Goal: Information Seeking & Learning: Understand process/instructions

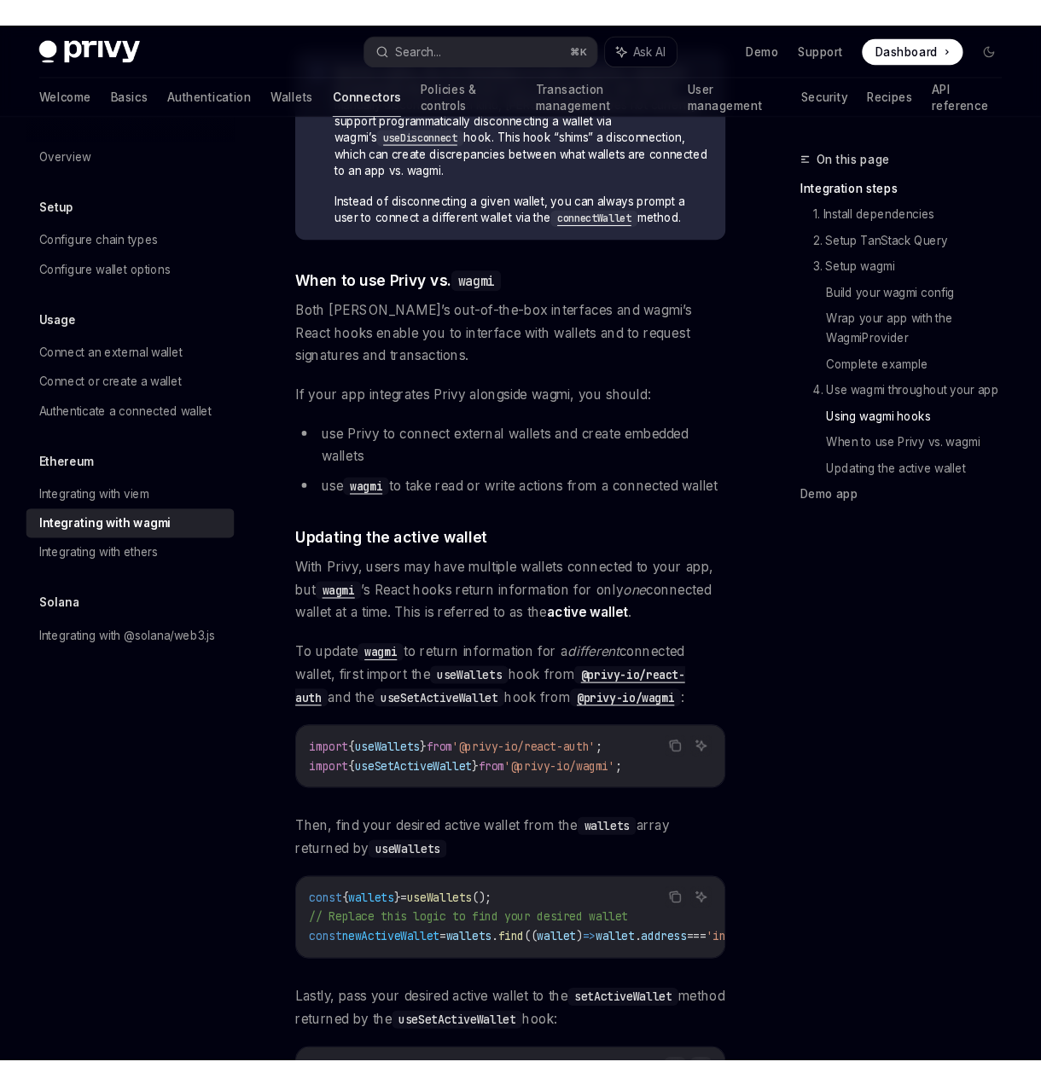
scroll to position [4195, 0]
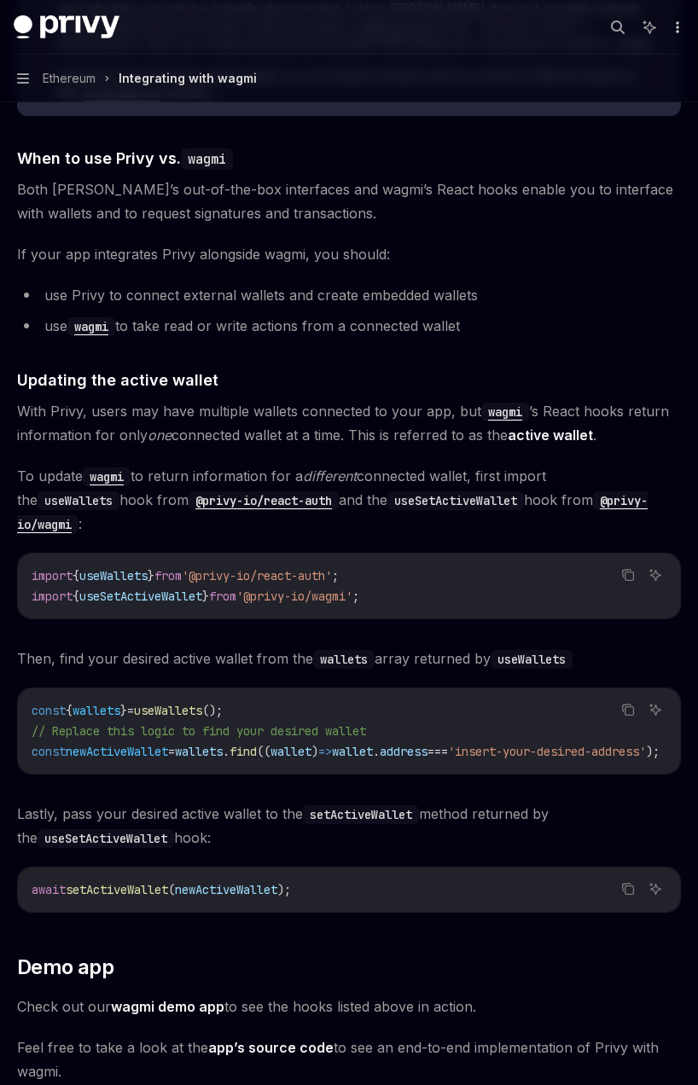
click at [676, 30] on icon "More actions" at bounding box center [678, 27] width 14 height 14
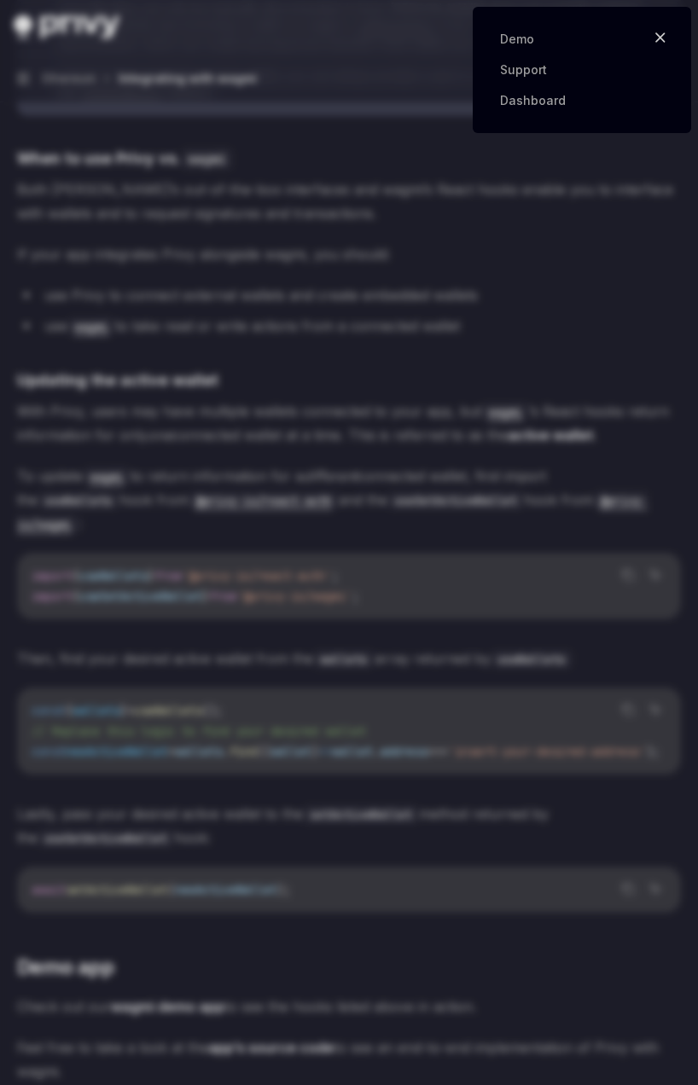
click at [660, 29] on button "Close" at bounding box center [660, 37] width 27 height 27
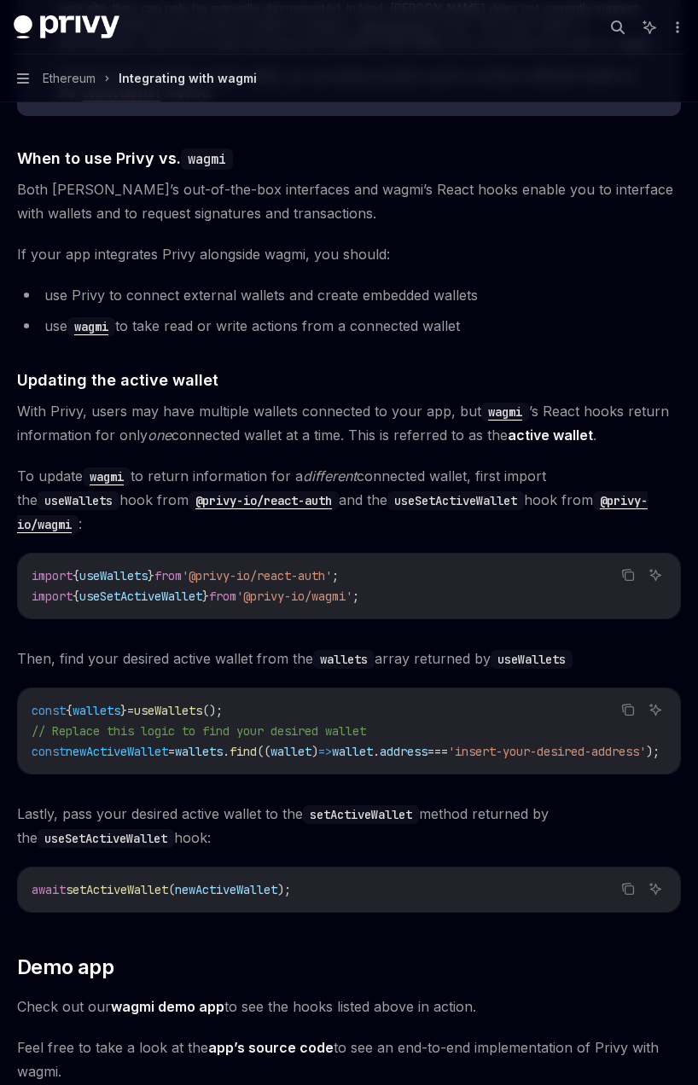
click at [695, 66] on button "Navigation Ethereum Integrating with wagmi" at bounding box center [349, 79] width 698 height 48
click at [672, 30] on icon "More actions" at bounding box center [678, 27] width 14 height 14
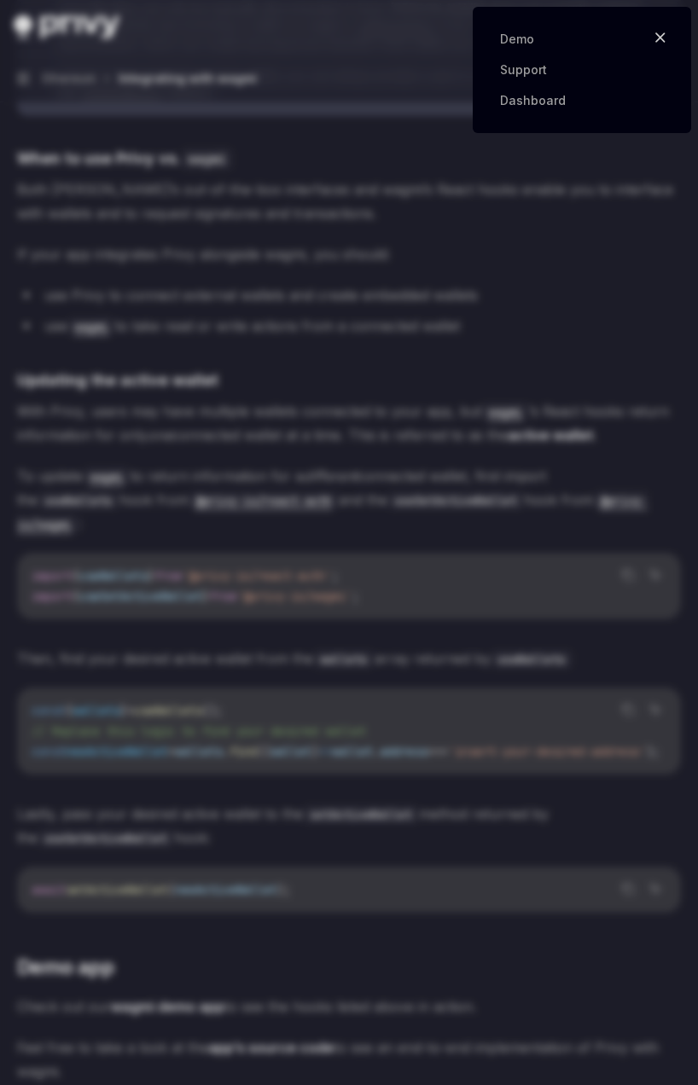
click at [666, 32] on button "Close" at bounding box center [660, 37] width 27 height 27
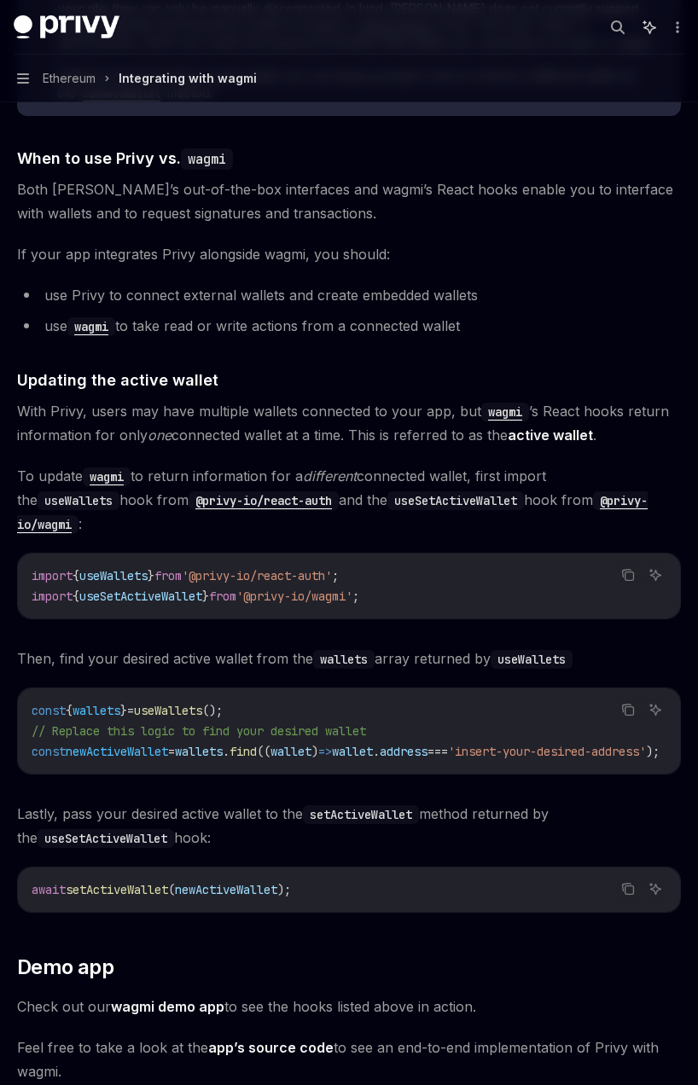
click at [645, 27] on polygon at bounding box center [650, 27] width 12 height 12
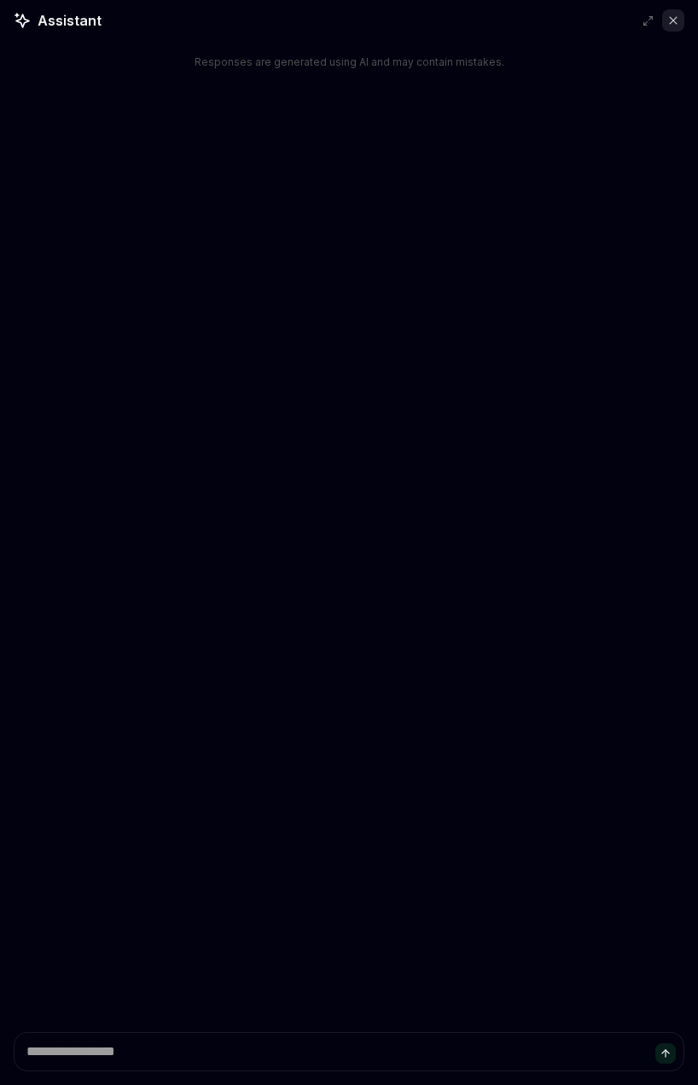
click at [666, 17] on button at bounding box center [673, 20] width 22 height 22
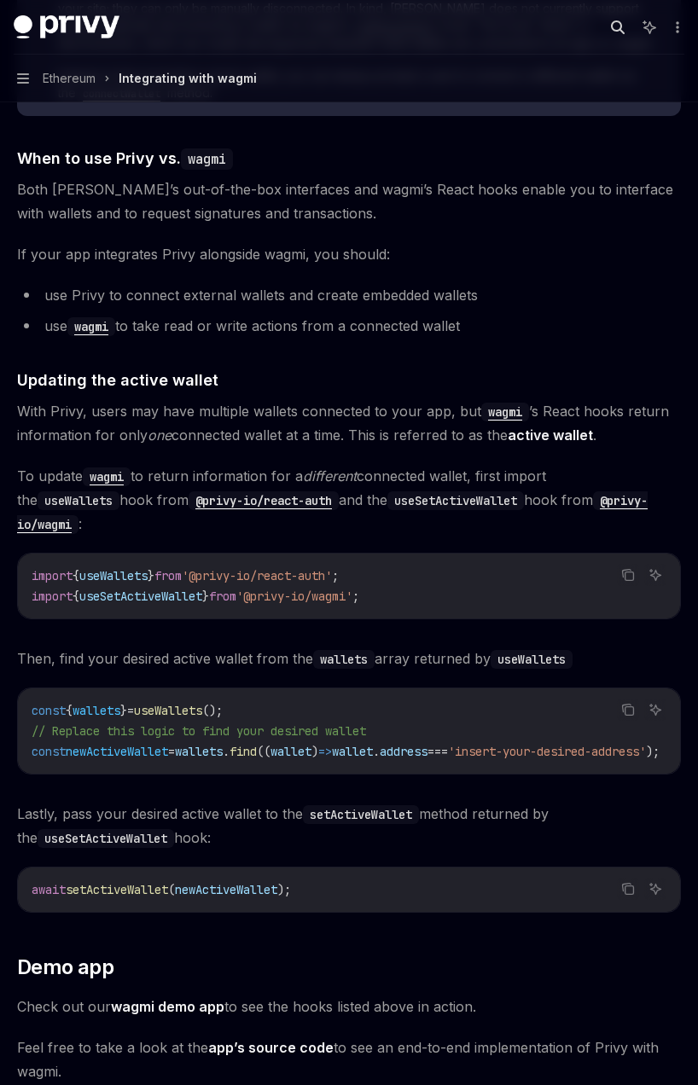
click at [622, 29] on icon "button" at bounding box center [618, 27] width 14 height 14
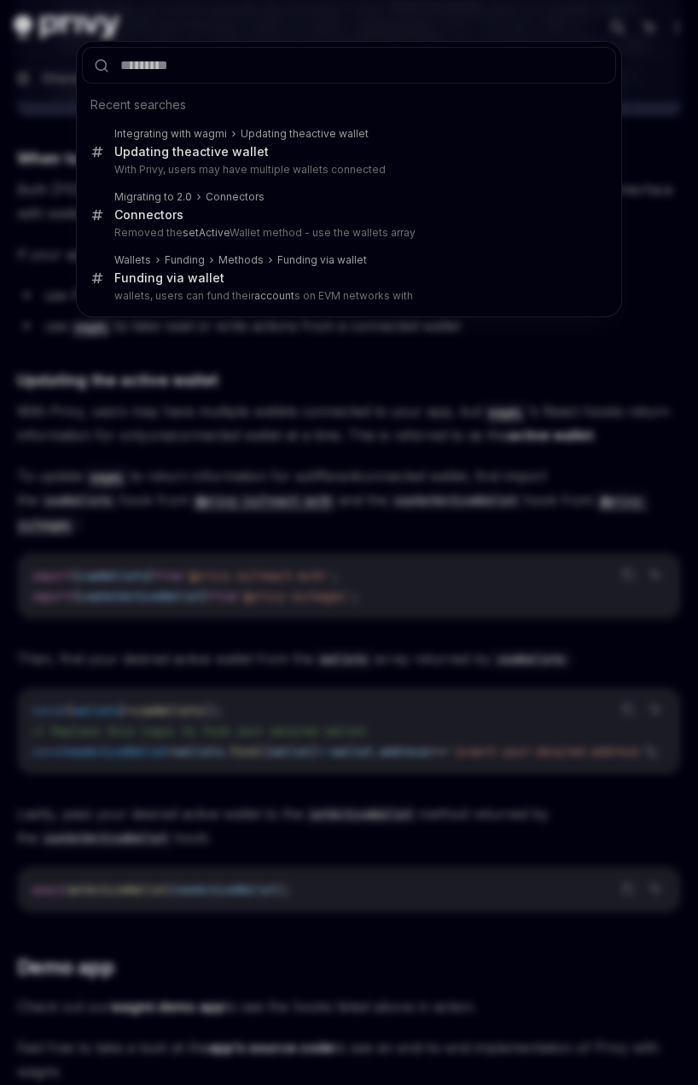
click at [658, 77] on div "Recent searches Integrating with wagmi Updating the active wallet Updating the …" at bounding box center [349, 542] width 698 height 1085
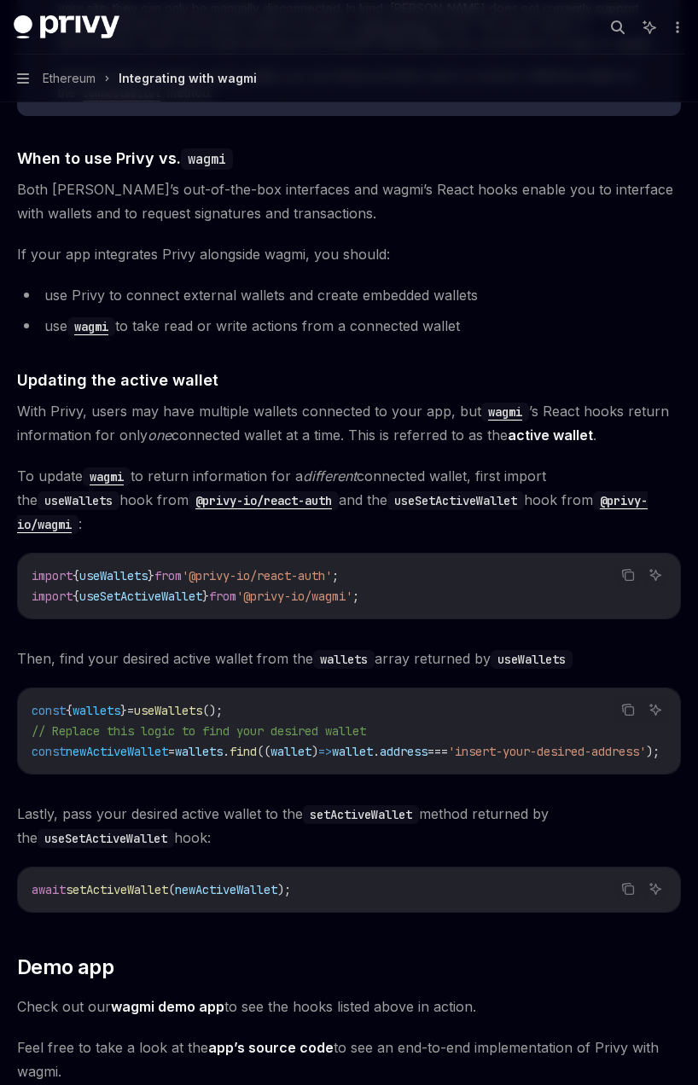
click at [677, 58] on button "Navigation Ethereum Integrating with wagmi" at bounding box center [349, 79] width 698 height 48
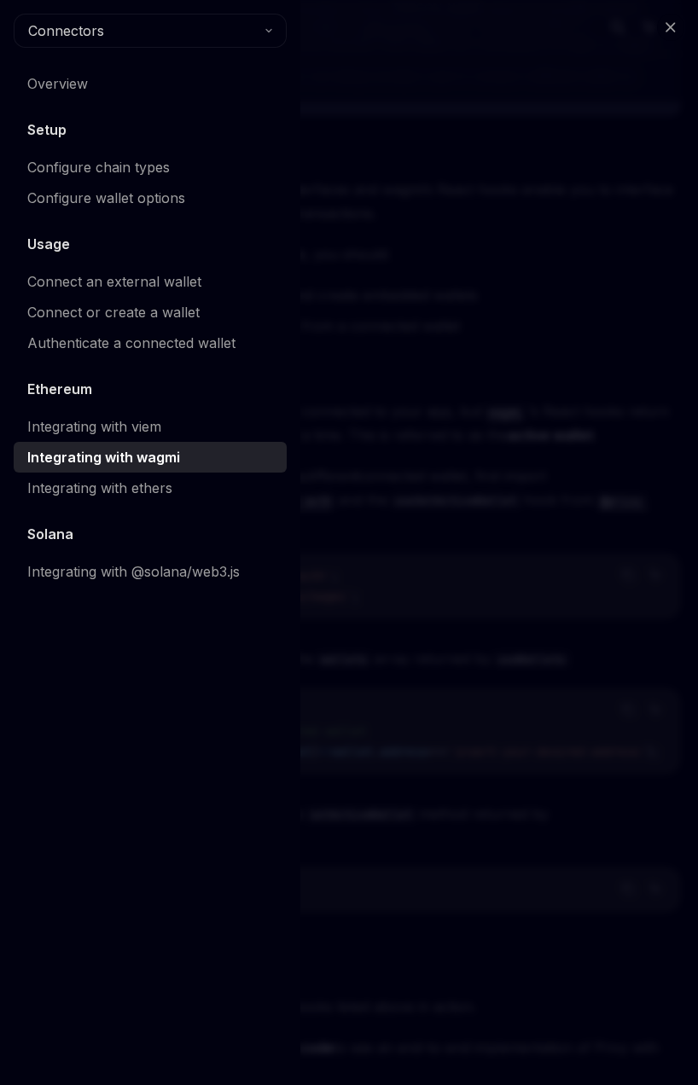
click at [681, 59] on div "Close navigation Connectors Overview Setup Configure chain types Configure wall…" at bounding box center [349, 542] width 698 height 1085
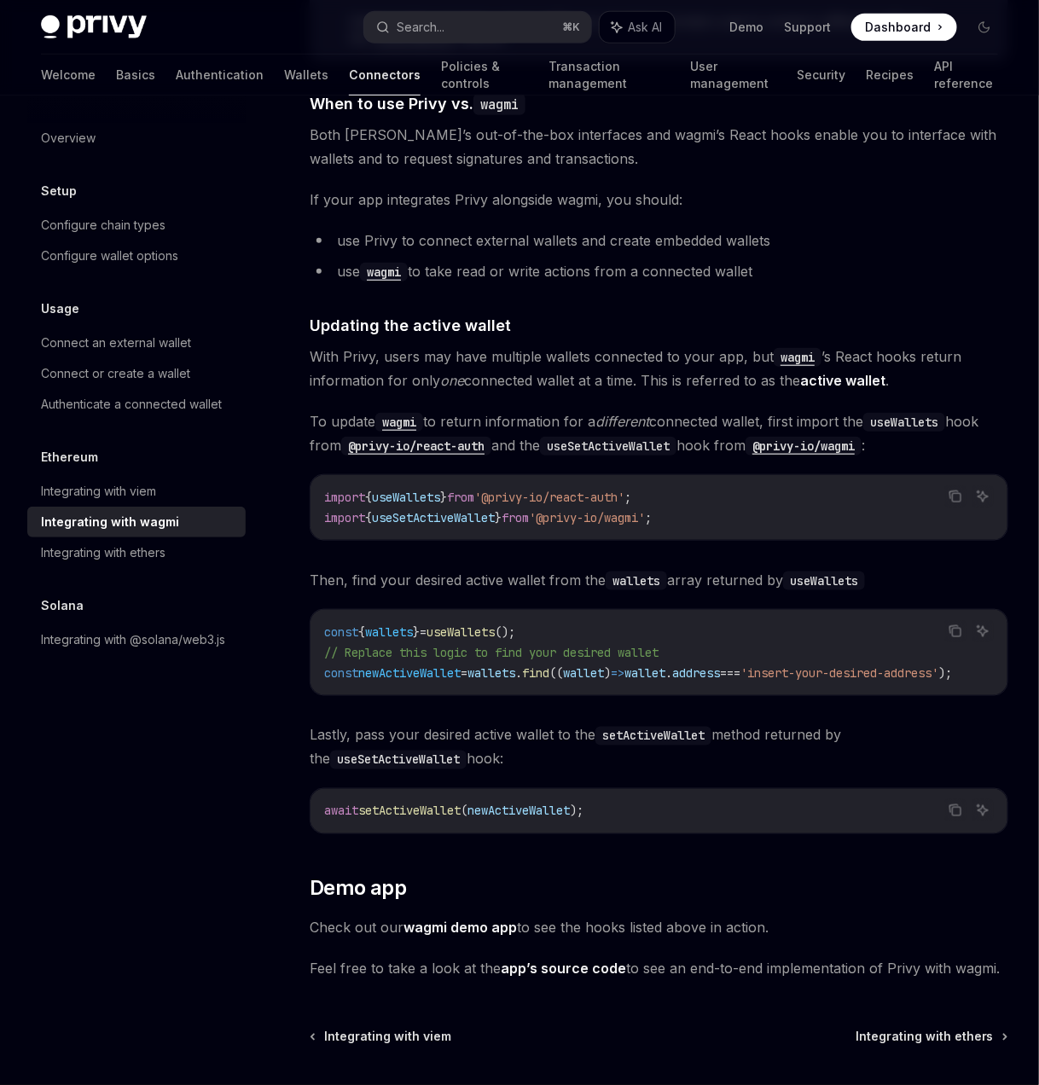
type textarea "*"
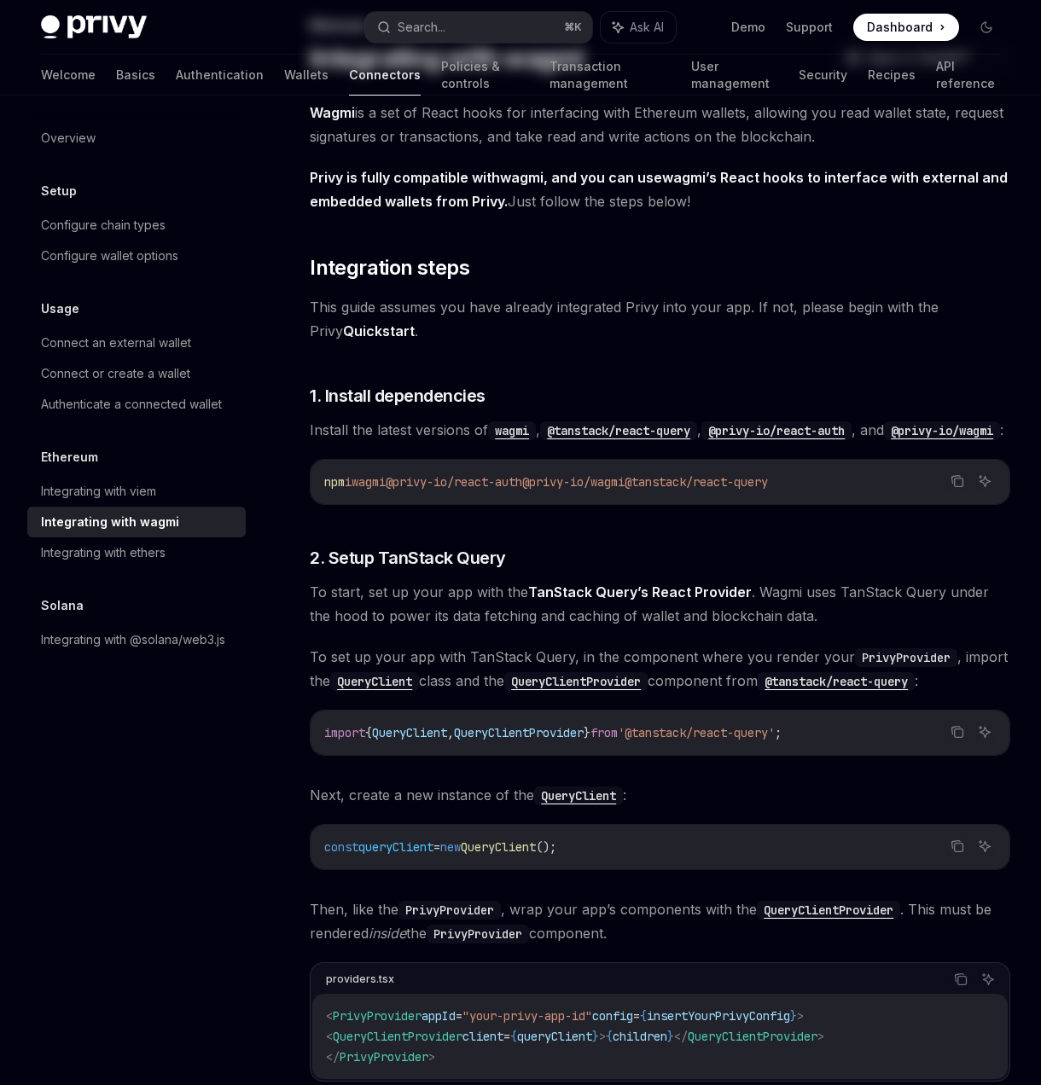
scroll to position [0, 0]
